Goal: Task Accomplishment & Management: Use online tool/utility

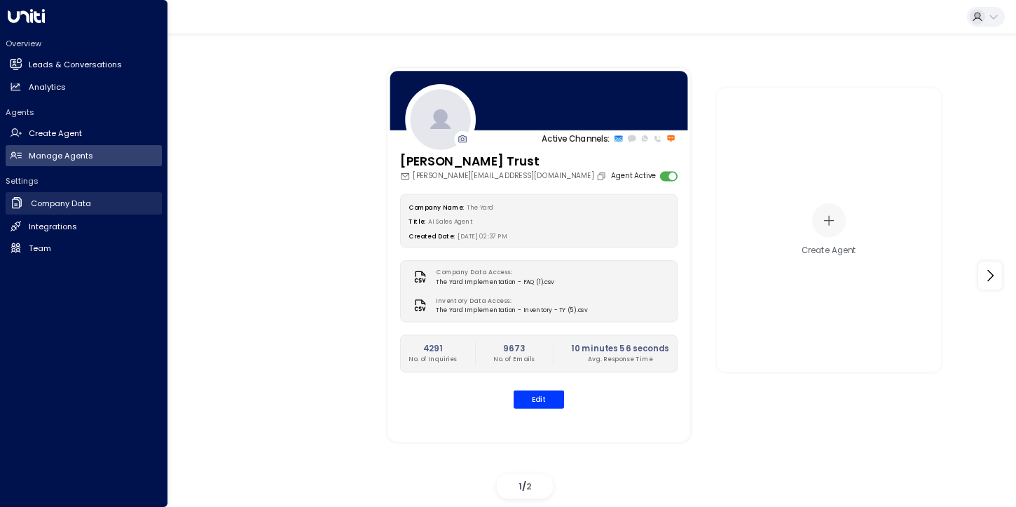
click at [66, 204] on h2 "Company Data" at bounding box center [61, 204] width 60 height 12
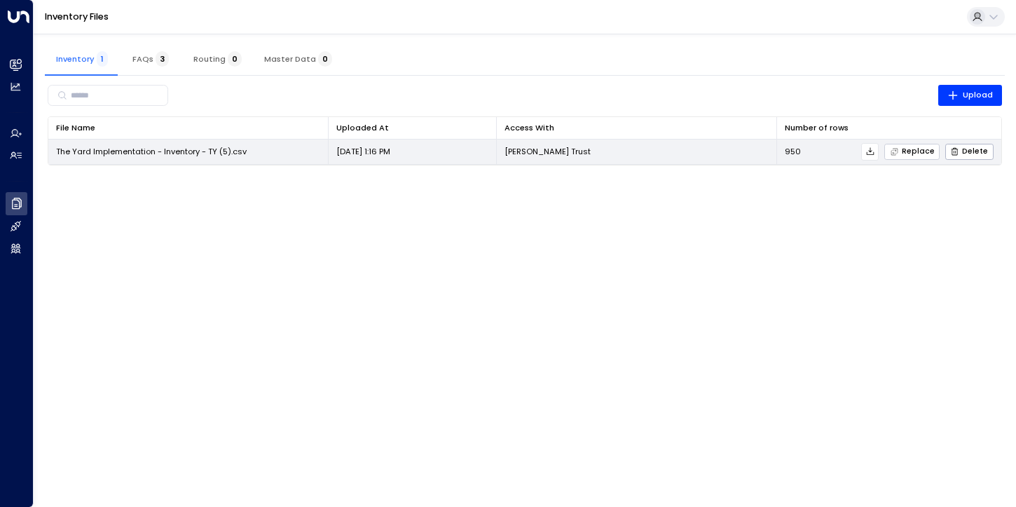
click at [906, 152] on span "Replace" at bounding box center [912, 151] width 45 height 9
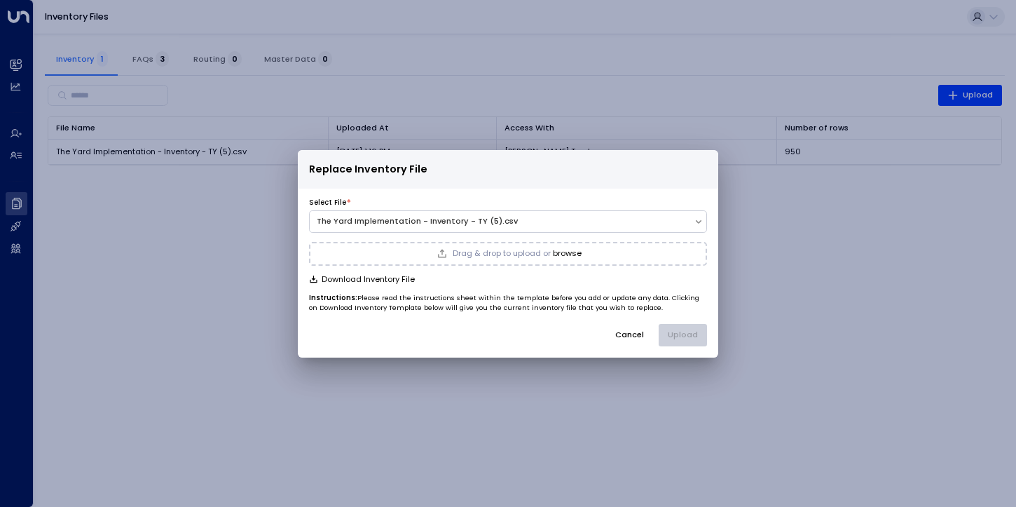
click at [564, 259] on div "Drag & drop to upload or browse" at bounding box center [508, 253] width 147 height 11
click at [681, 338] on button "Upload" at bounding box center [683, 335] width 48 height 22
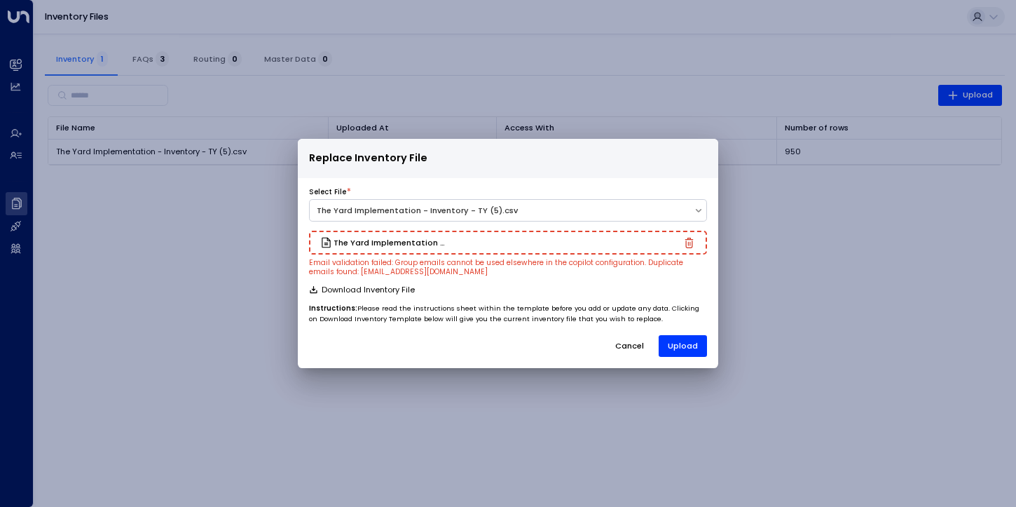
click at [630, 346] on button "Cancel" at bounding box center [630, 346] width 48 height 22
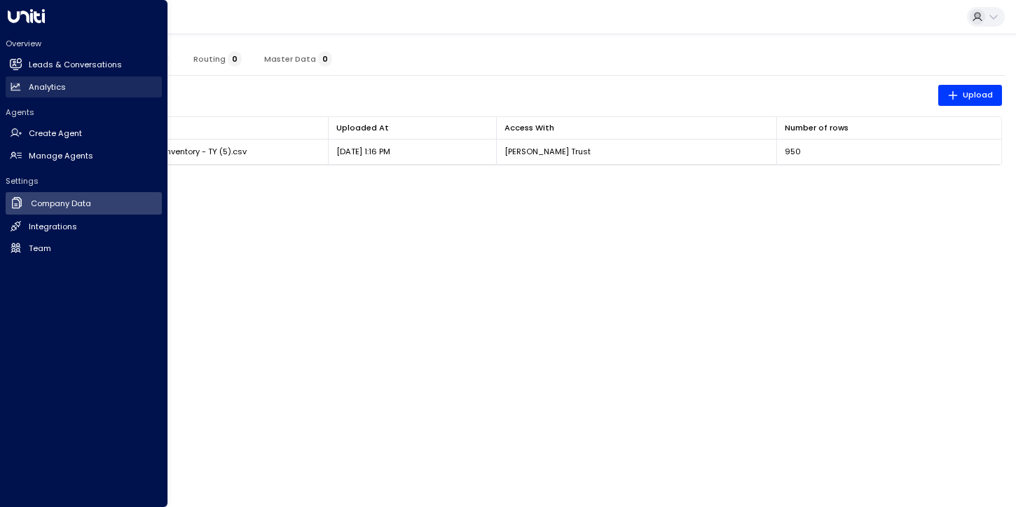
click at [54, 81] on h2 "Analytics" at bounding box center [47, 87] width 37 height 12
